Goal: Obtain resource: Obtain resource

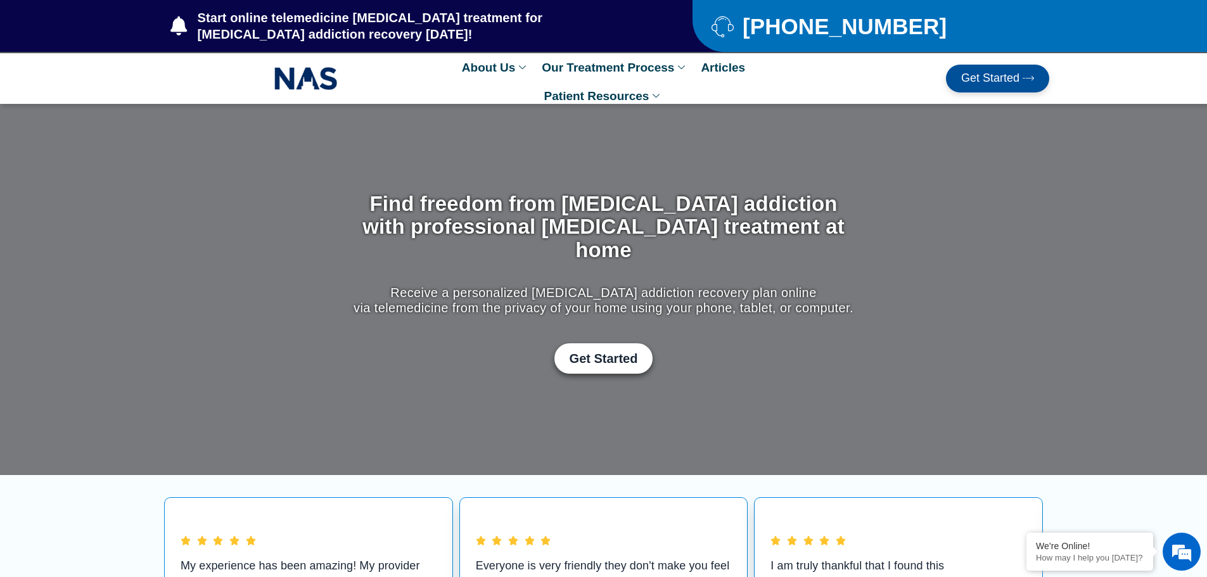
click at [984, 65] on link "Get Started" at bounding box center [997, 79] width 103 height 28
click at [982, 75] on span "Get Started" at bounding box center [990, 78] width 58 height 13
click at [970, 84] on span "Get Started" at bounding box center [990, 78] width 58 height 13
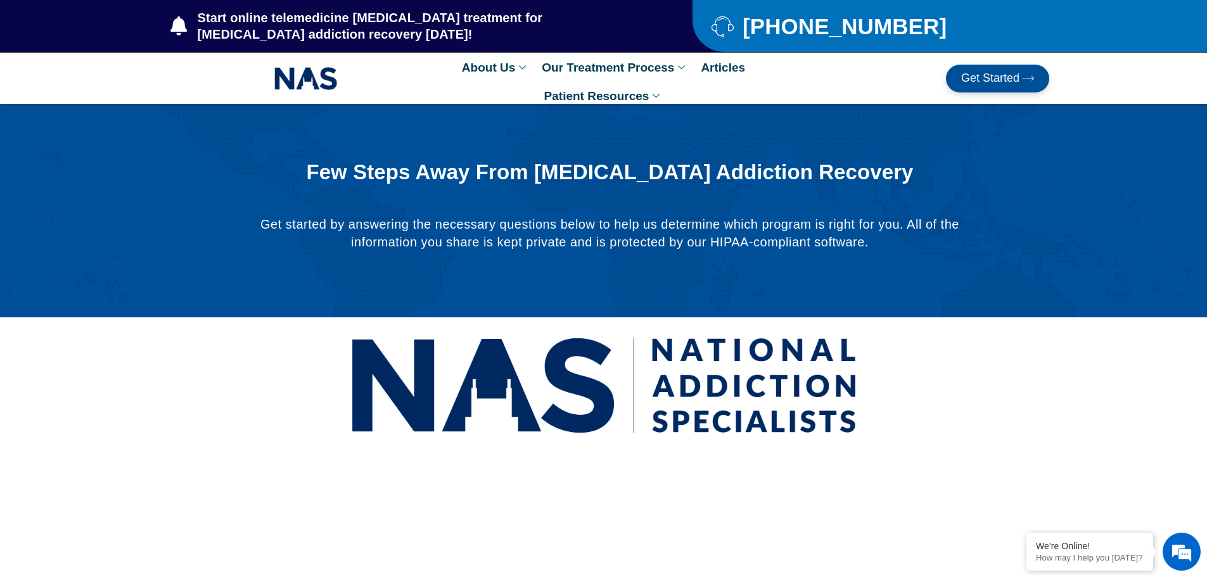
drag, startPoint x: 216, startPoint y: 0, endPoint x: 120, endPoint y: 93, distance: 133.5
click at [120, 93] on div at bounding box center [603, 78] width 1207 height 51
